Goal: Information Seeking & Learning: Learn about a topic

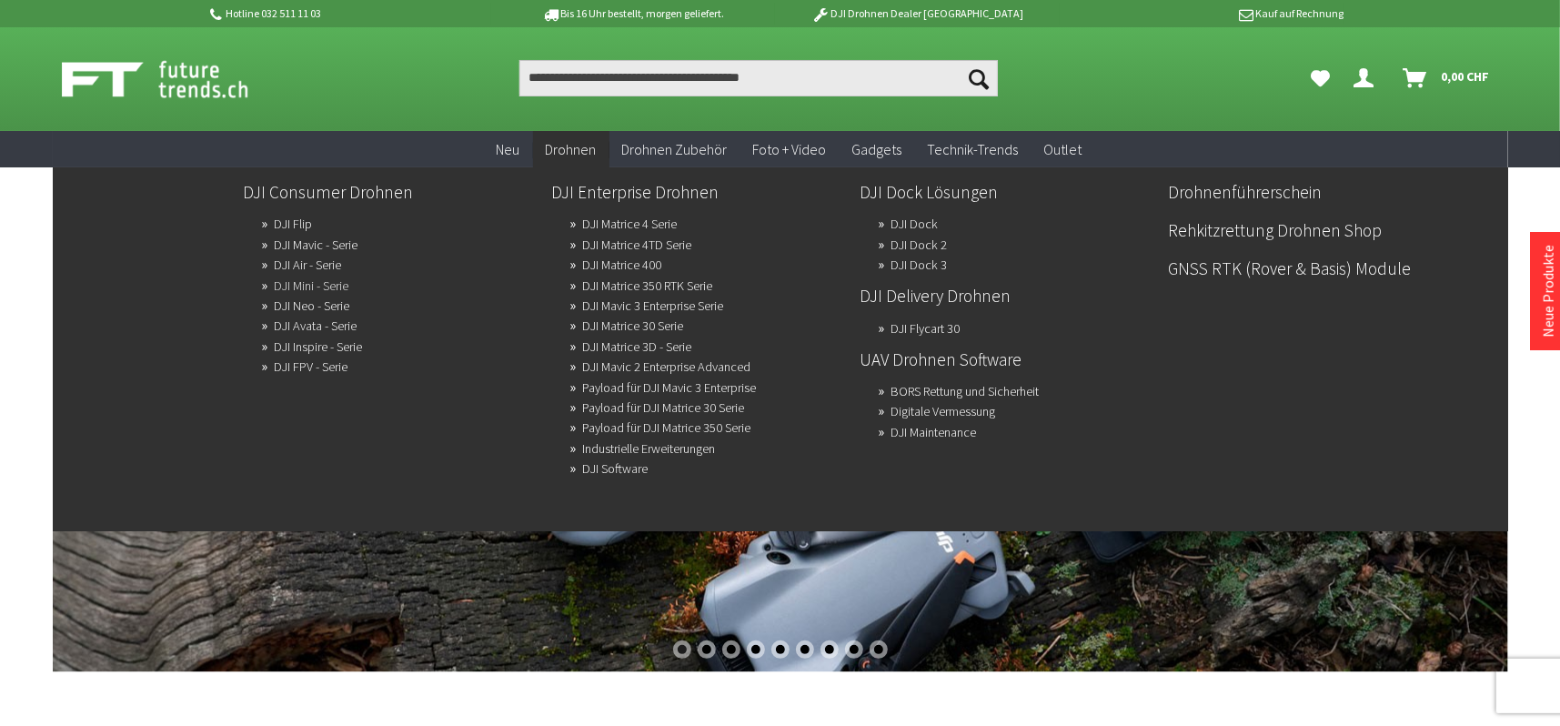
click at [332, 281] on link "DJI Mini - Serie" at bounding box center [312, 285] width 75 height 25
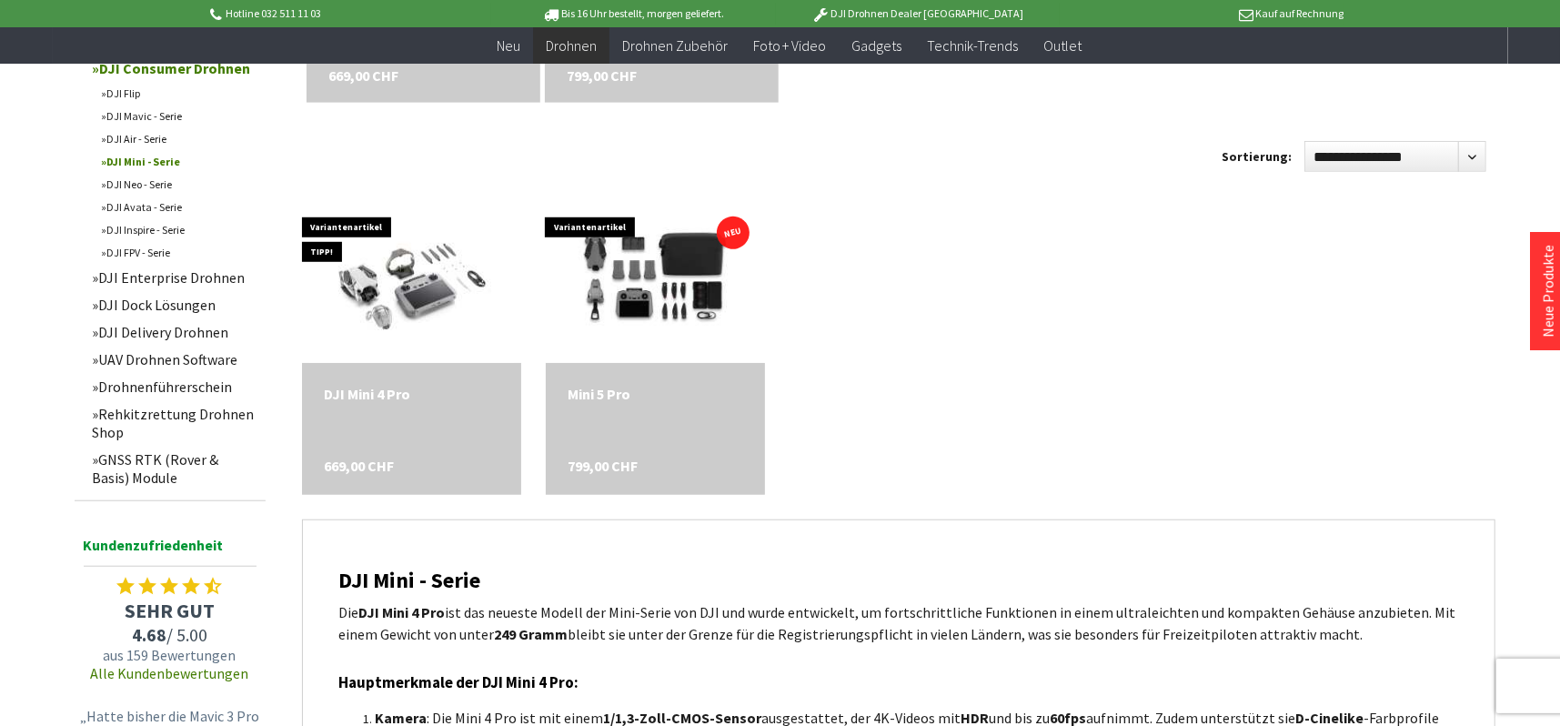
scroll to position [819, 0]
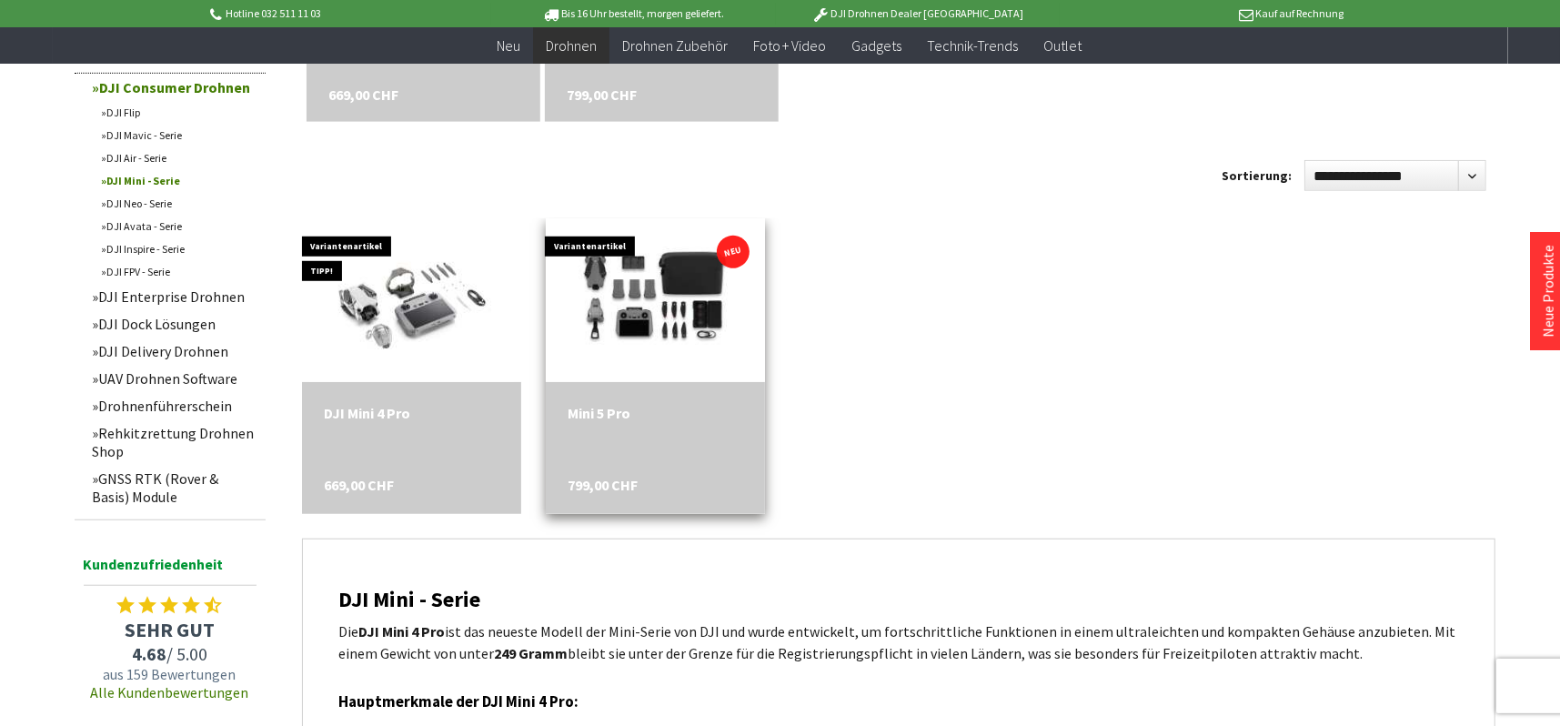
click at [659, 474] on div "Mini 5 Pro 799,00 CHF" at bounding box center [655, 448] width 219 height 132
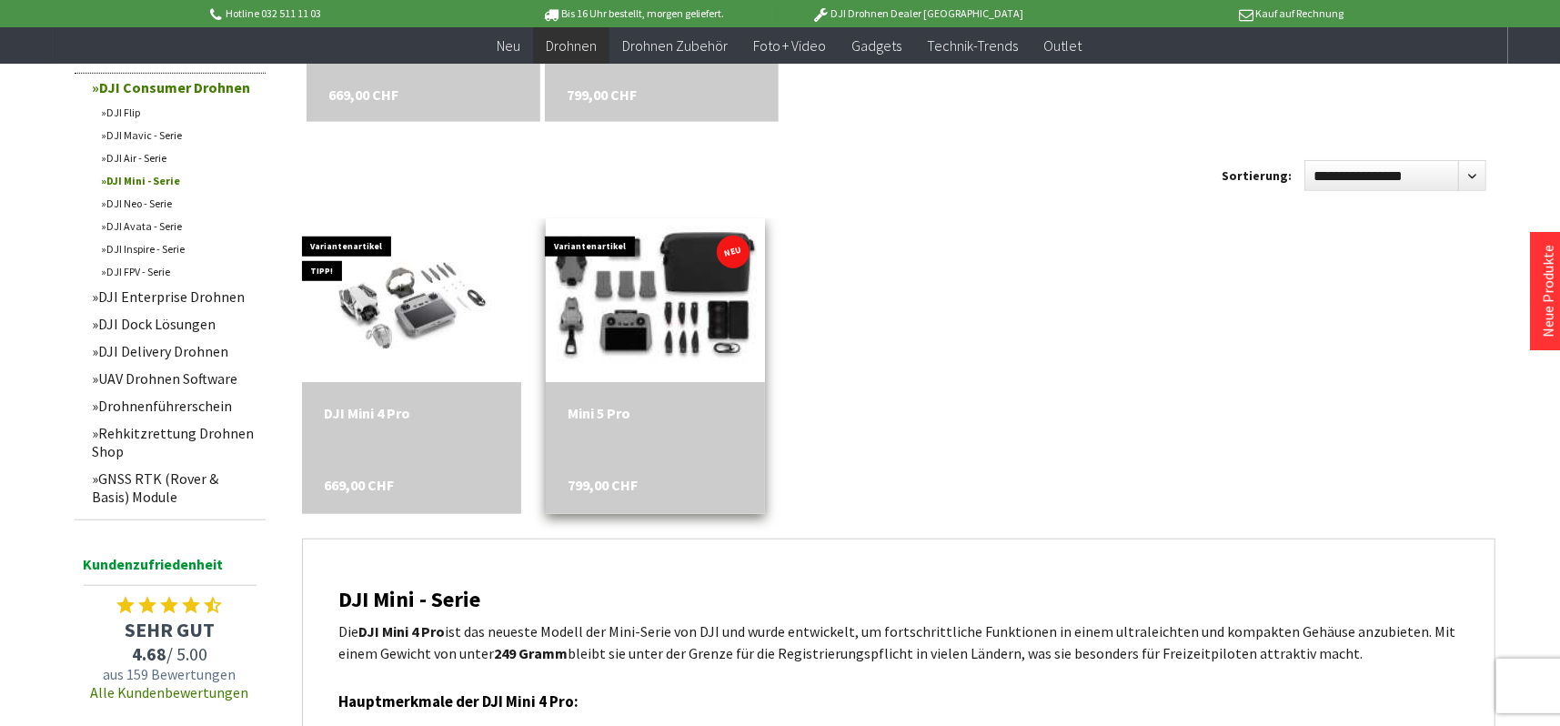
click at [682, 302] on img at bounding box center [654, 300] width 307 height 205
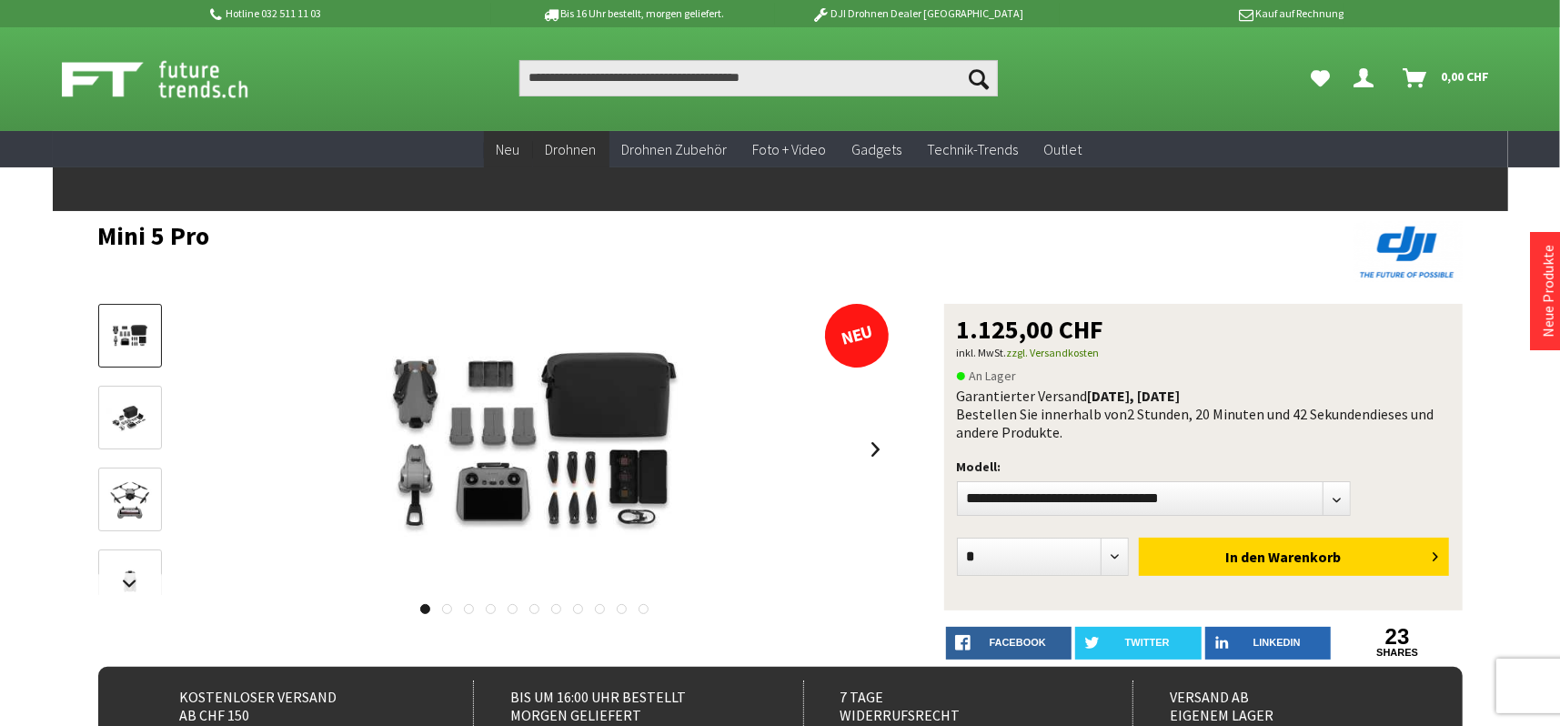
click at [506, 146] on span "Neu" at bounding box center [509, 149] width 24 height 18
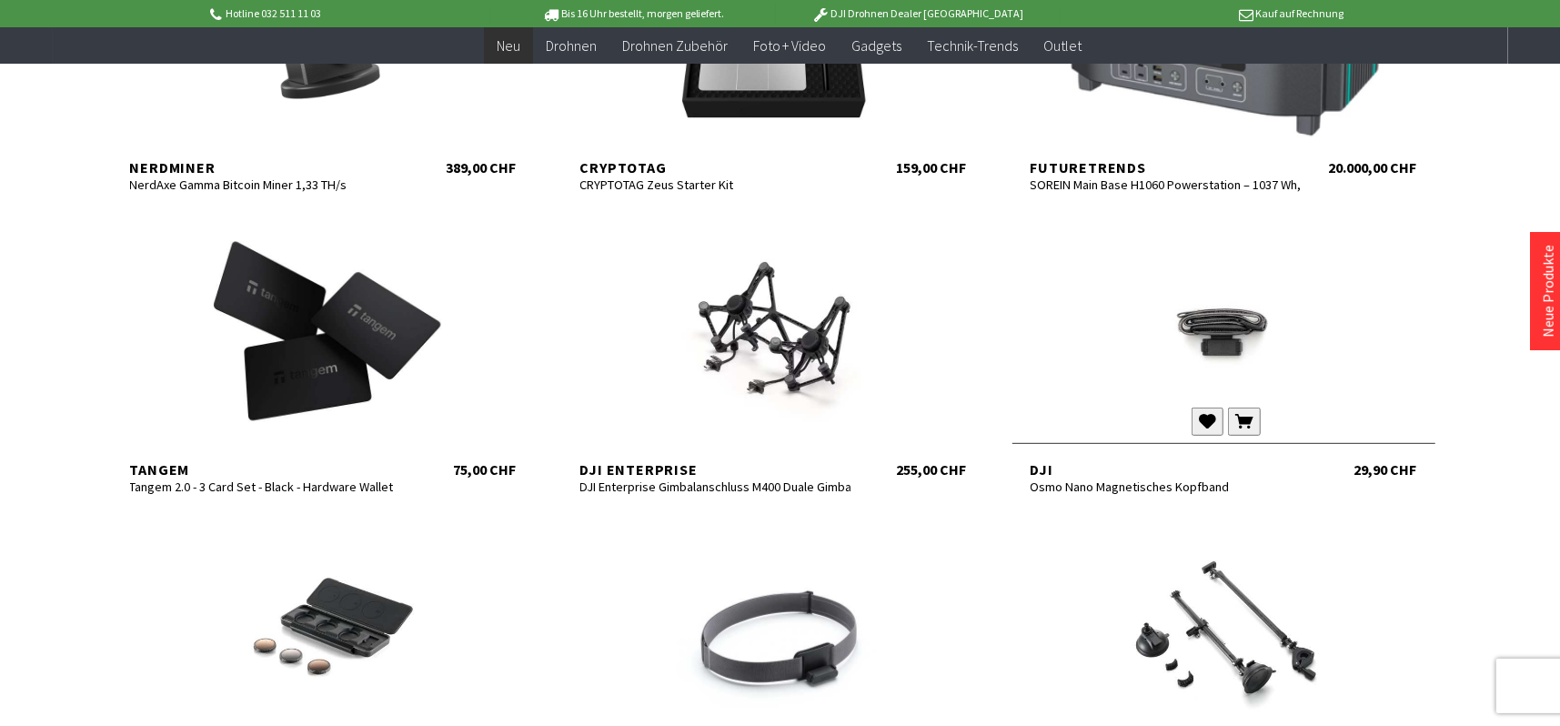
scroll to position [546, 0]
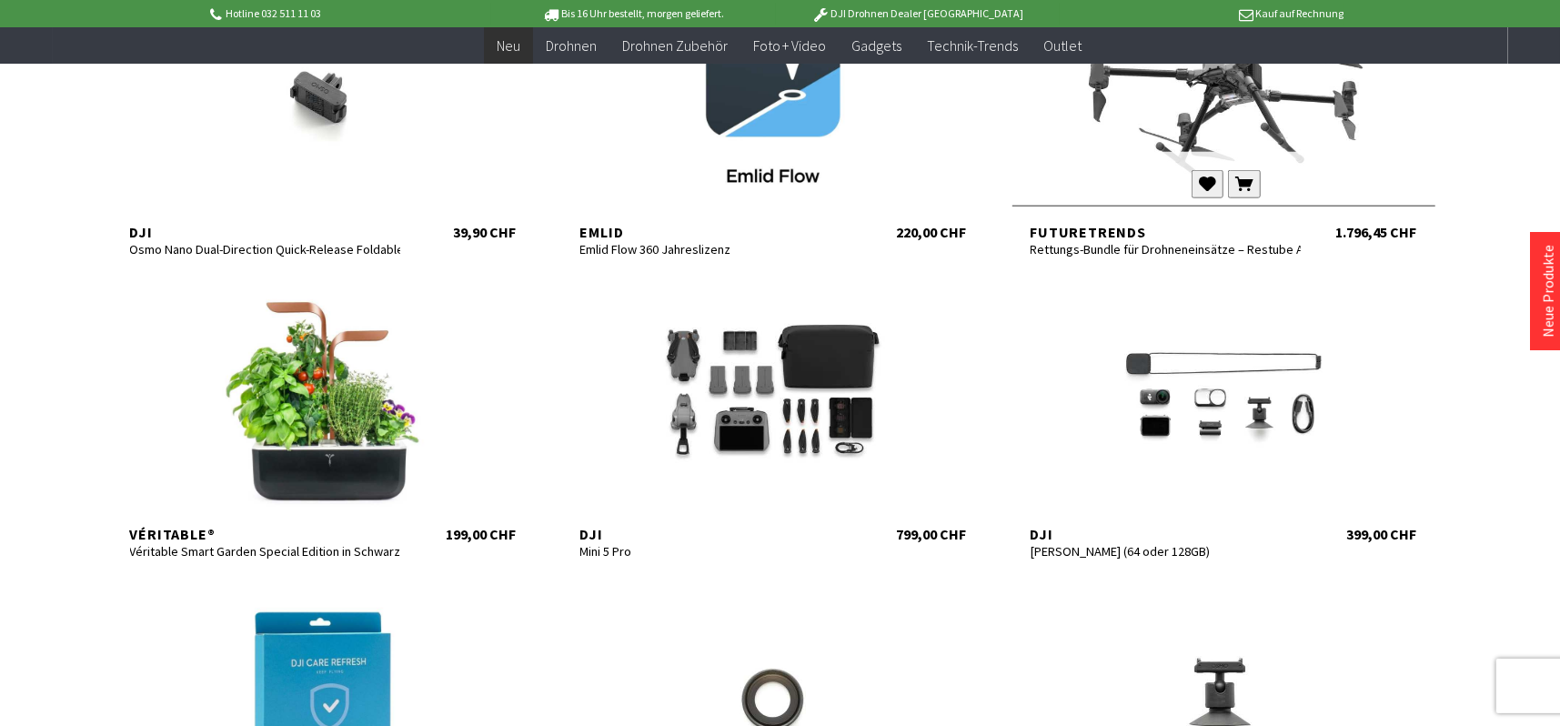
scroll to position [1455, 0]
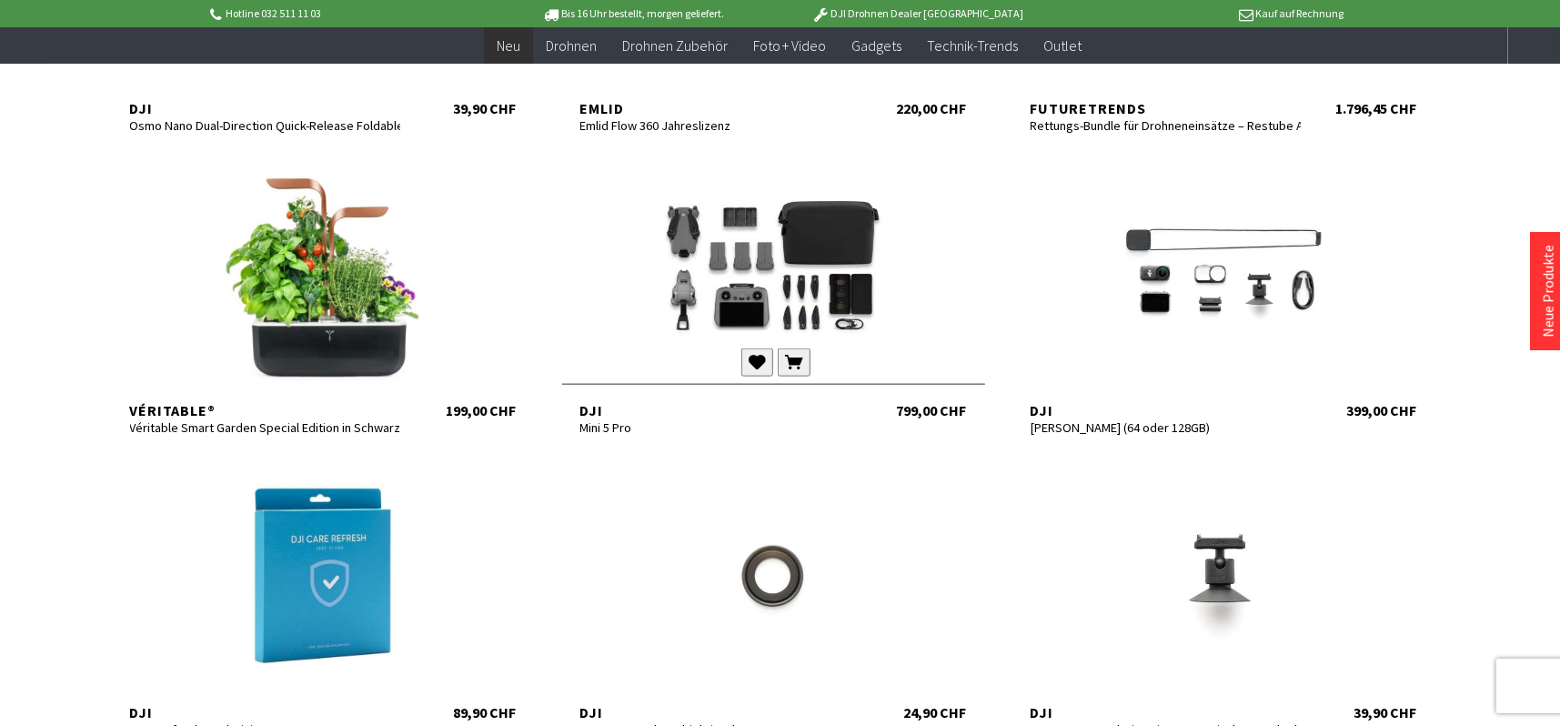
click at [915, 407] on div "799,00 CHF" at bounding box center [932, 410] width 70 height 18
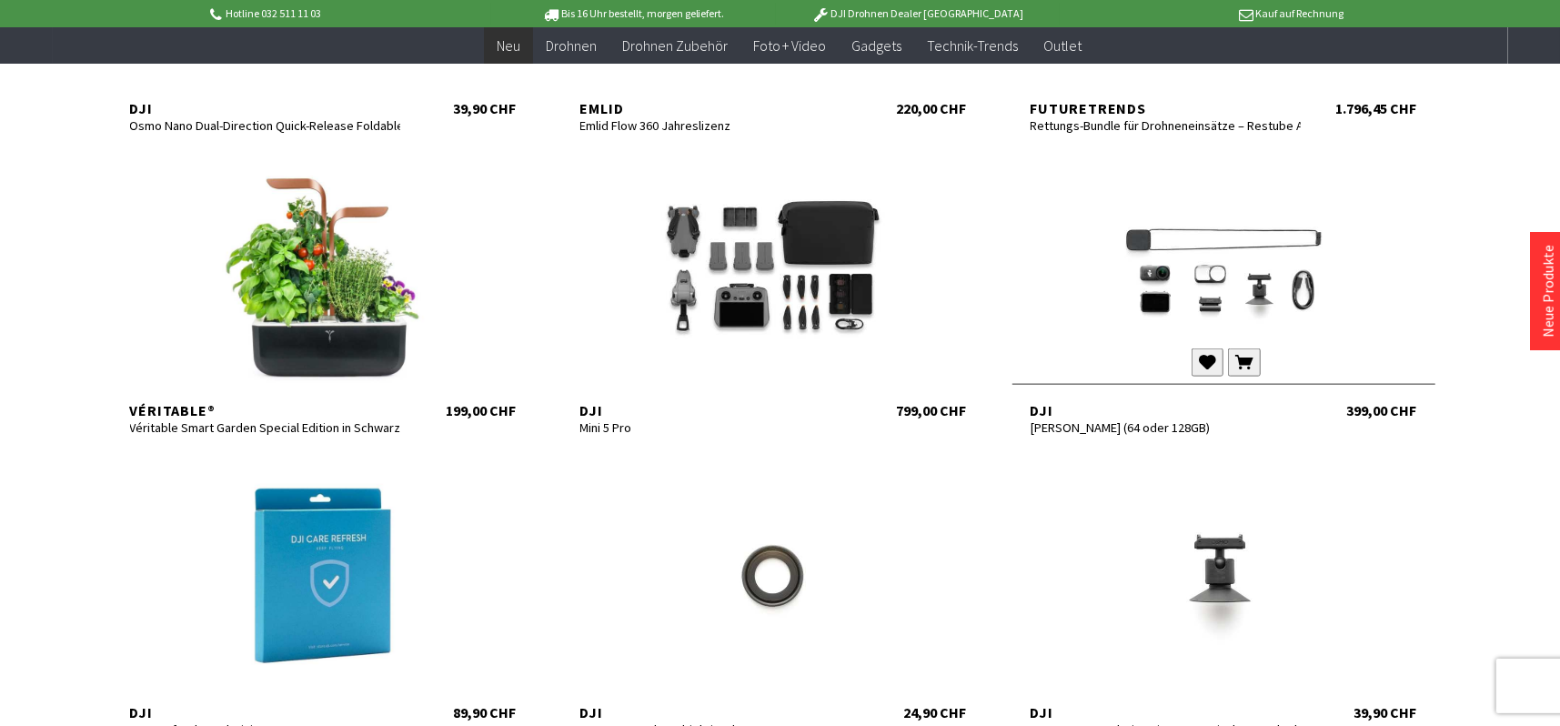
click at [1242, 287] on div at bounding box center [1223, 274] width 423 height 218
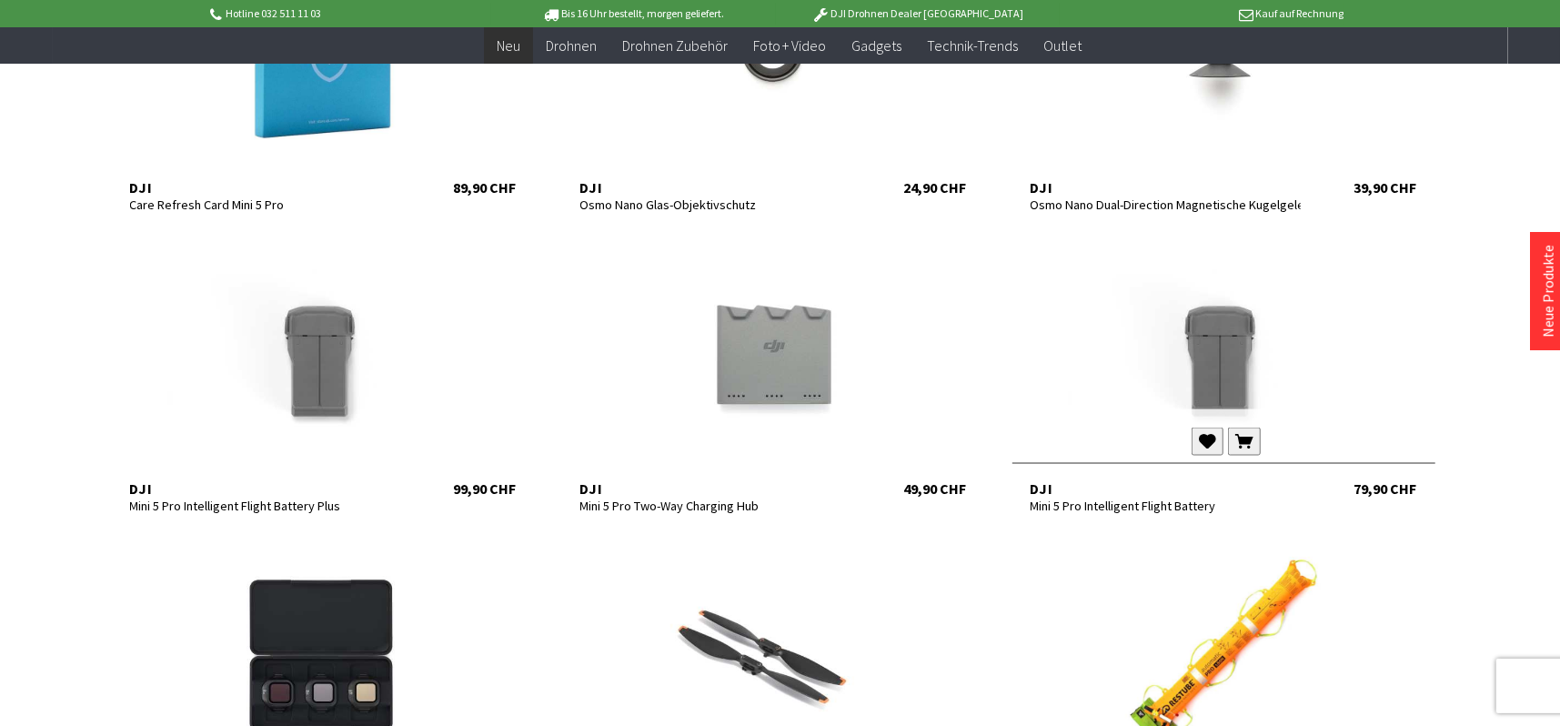
scroll to position [2001, 0]
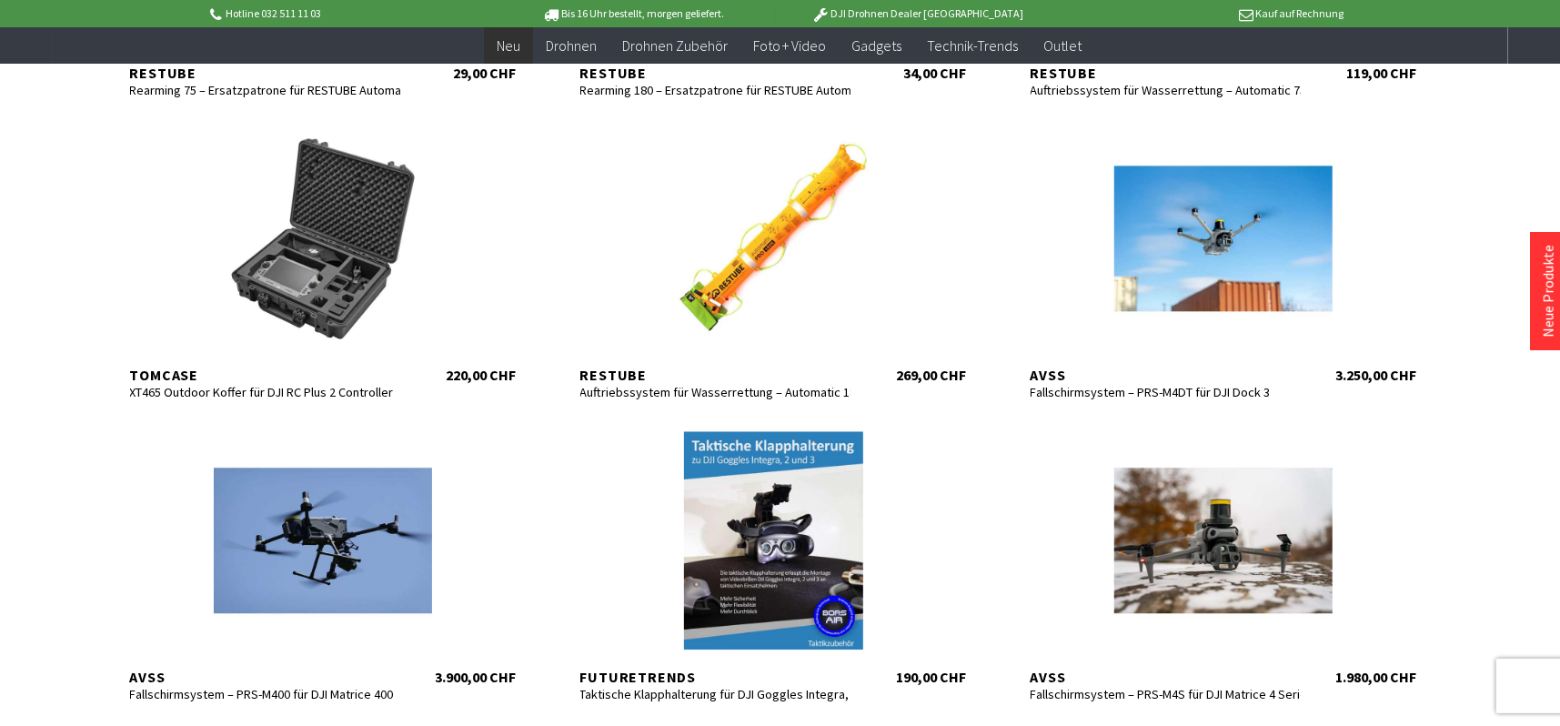
scroll to position [3002, 0]
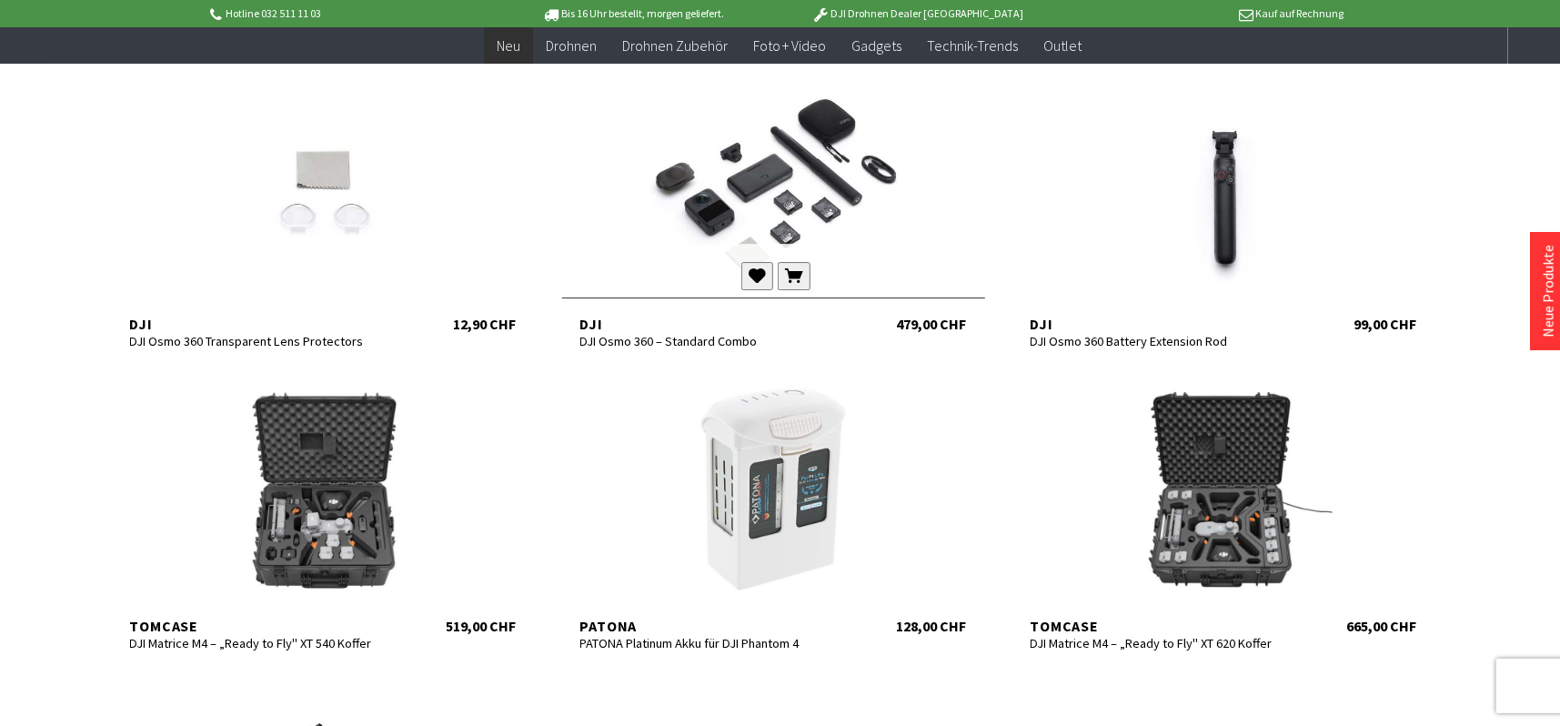
scroll to position [4275, 0]
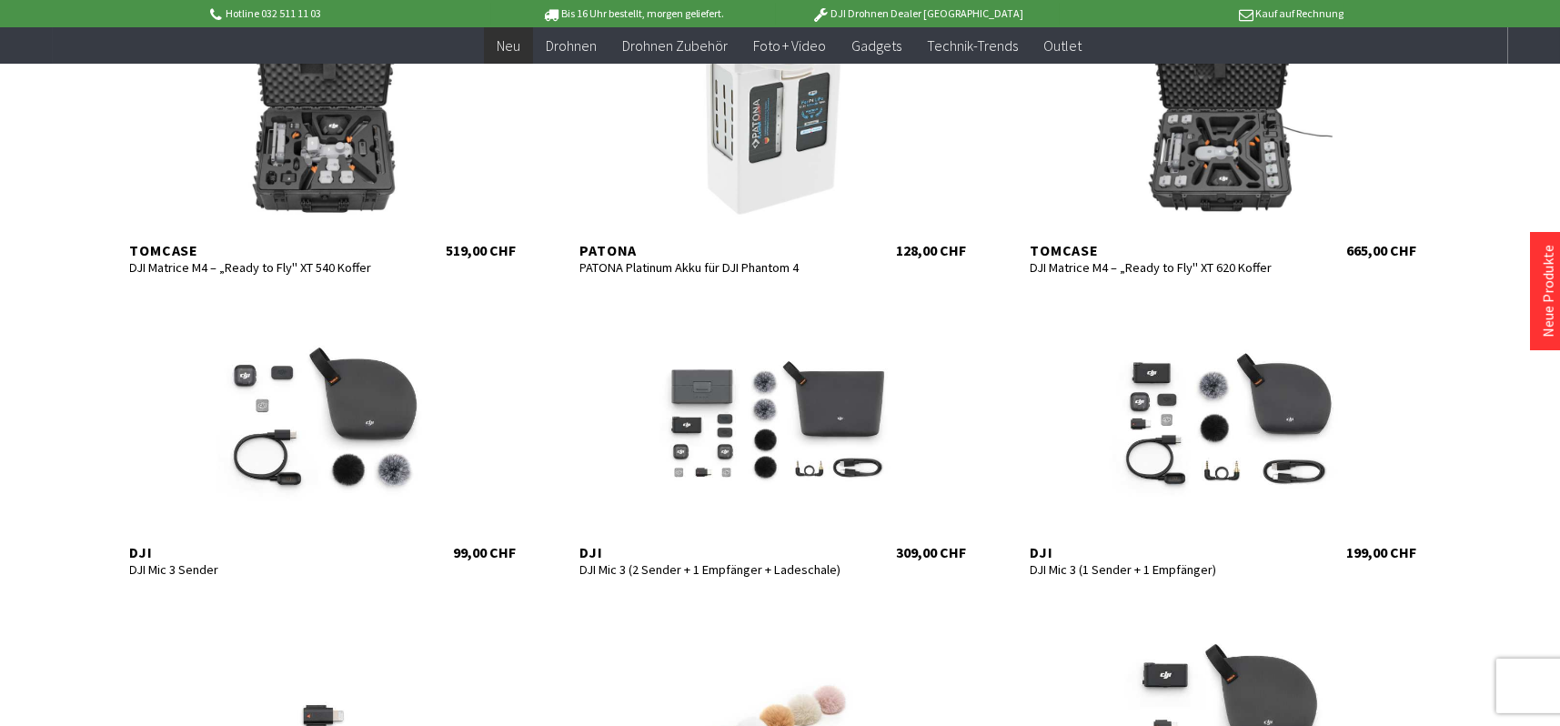
scroll to position [4639, 0]
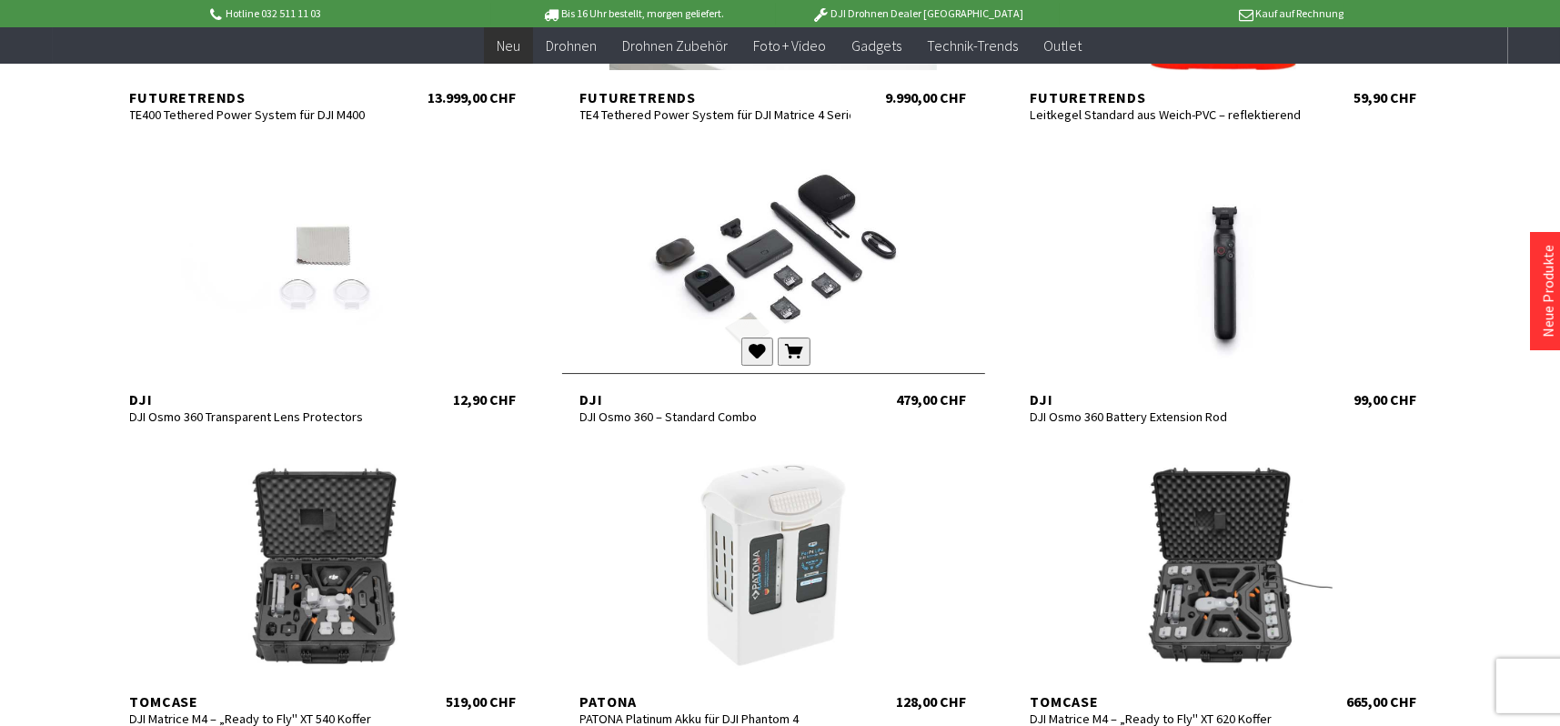
scroll to position [4093, 0]
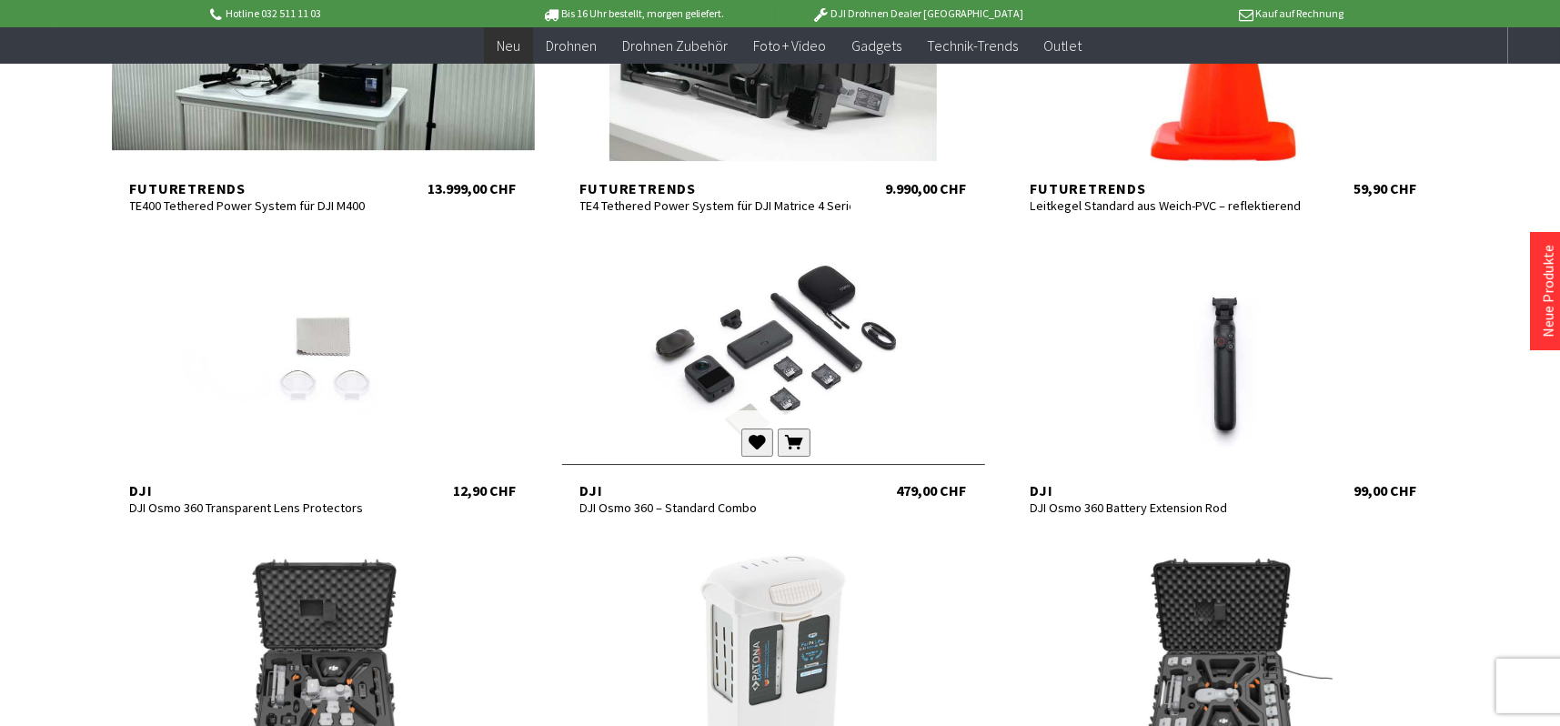
click at [825, 405] on div at bounding box center [773, 354] width 423 height 218
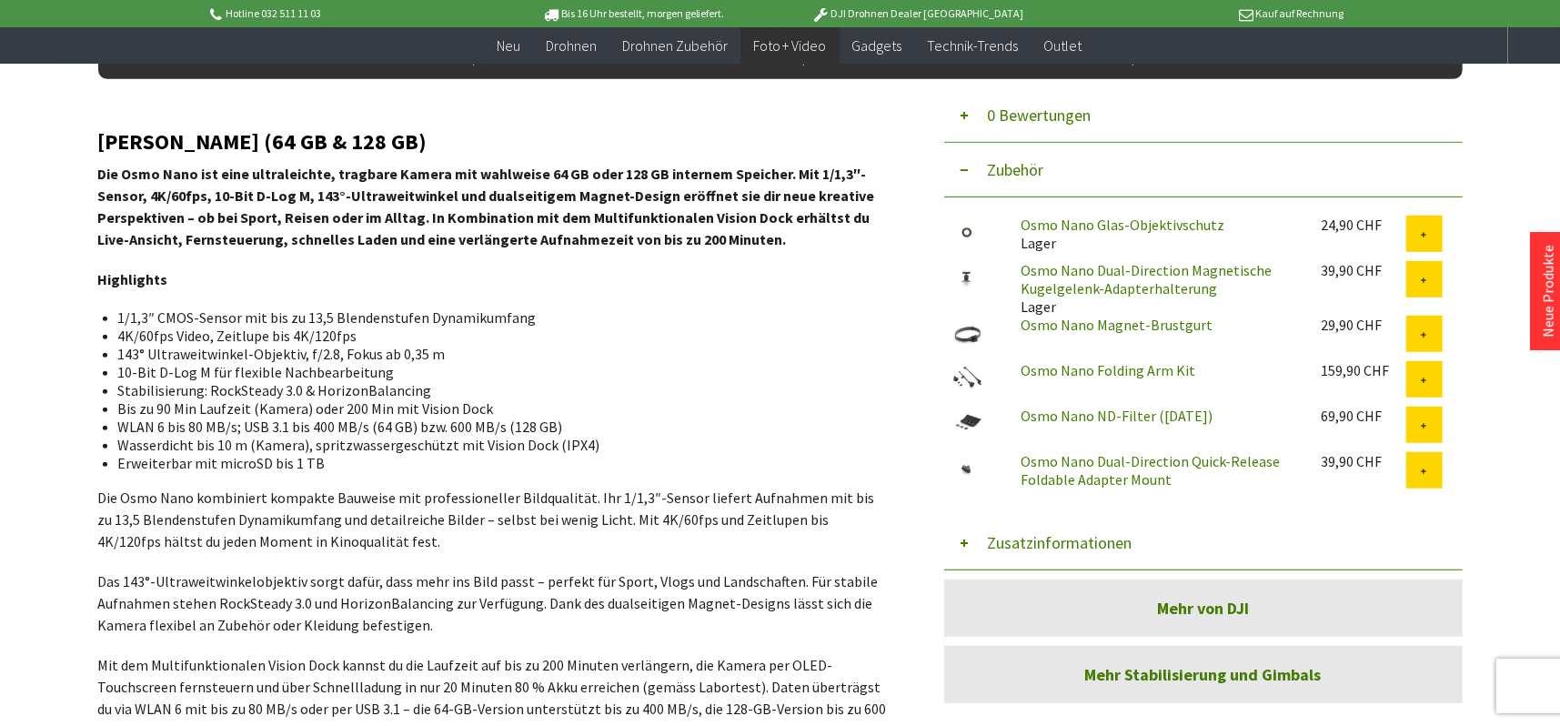
scroll to position [637, 0]
